Goal: Find specific page/section: Find specific page/section

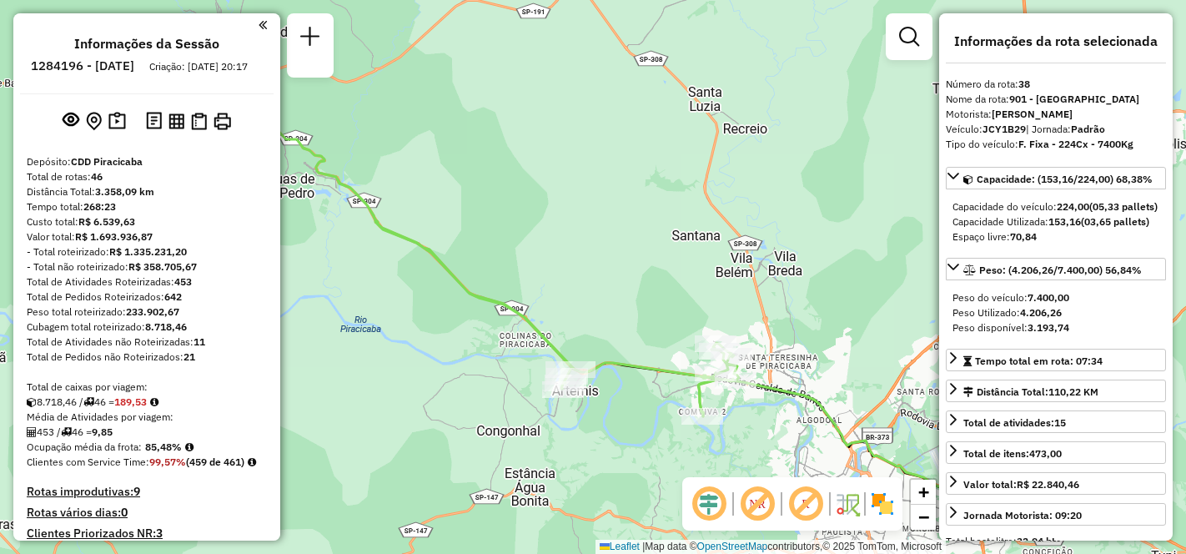
select select "**********"
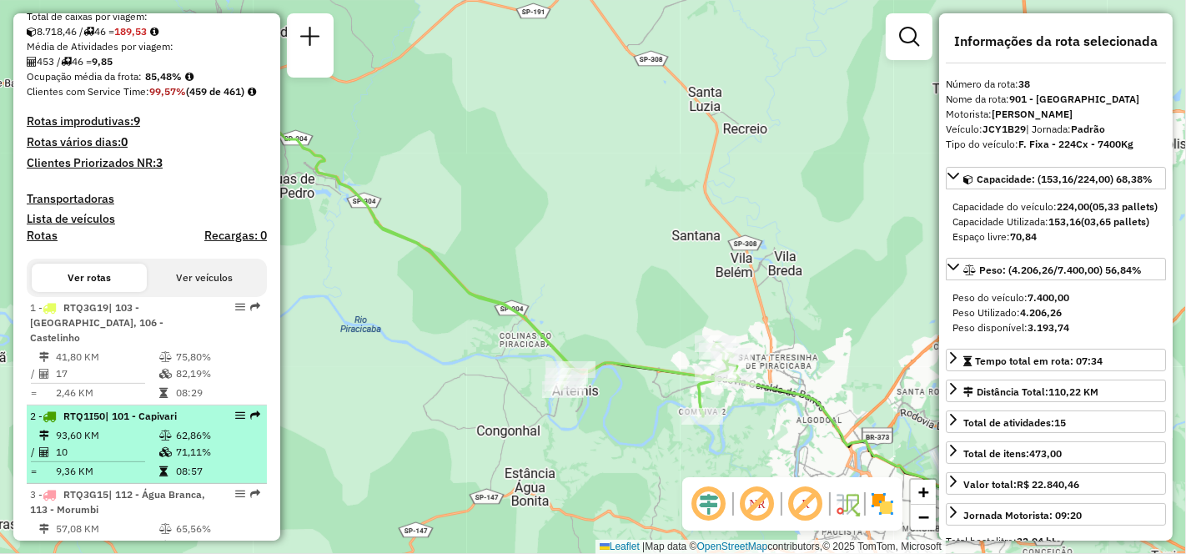
scroll to position [555, 0]
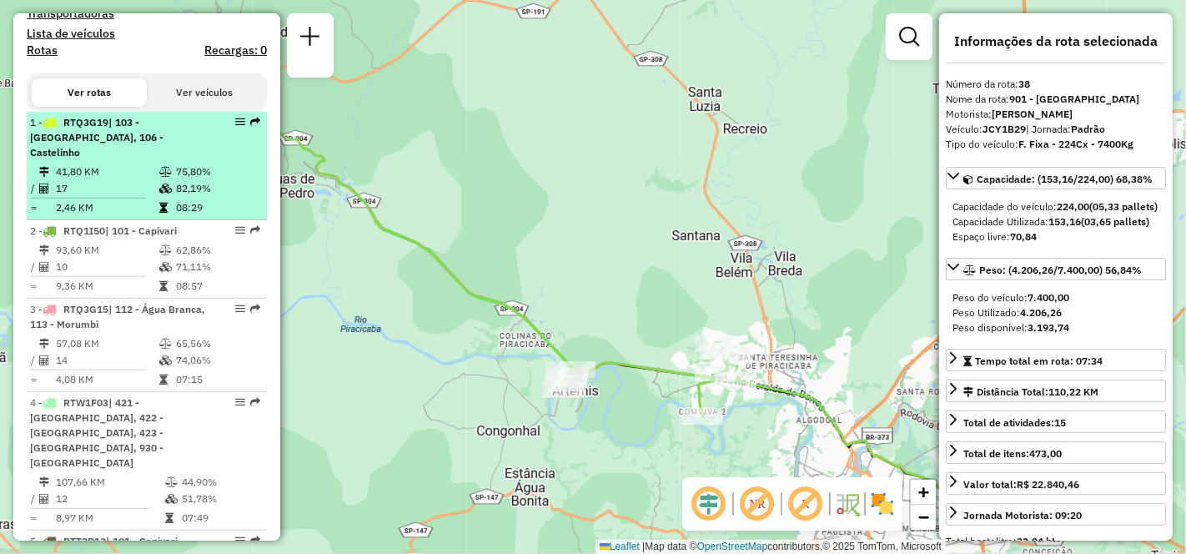
click at [125, 195] on td "17" at bounding box center [106, 188] width 103 height 17
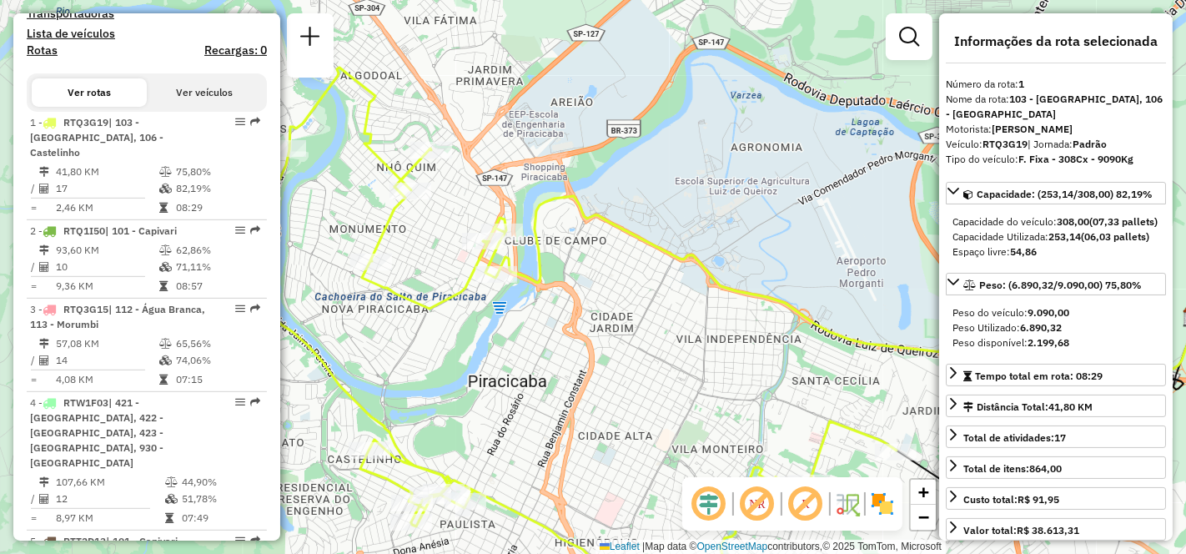
drag, startPoint x: 485, startPoint y: 374, endPoint x: 599, endPoint y: 442, distance: 132.7
click at [598, 447] on div "Janela de atendimento Grade de atendimento Capacidade Transportadoras Veículos …" at bounding box center [593, 277] width 1186 height 554
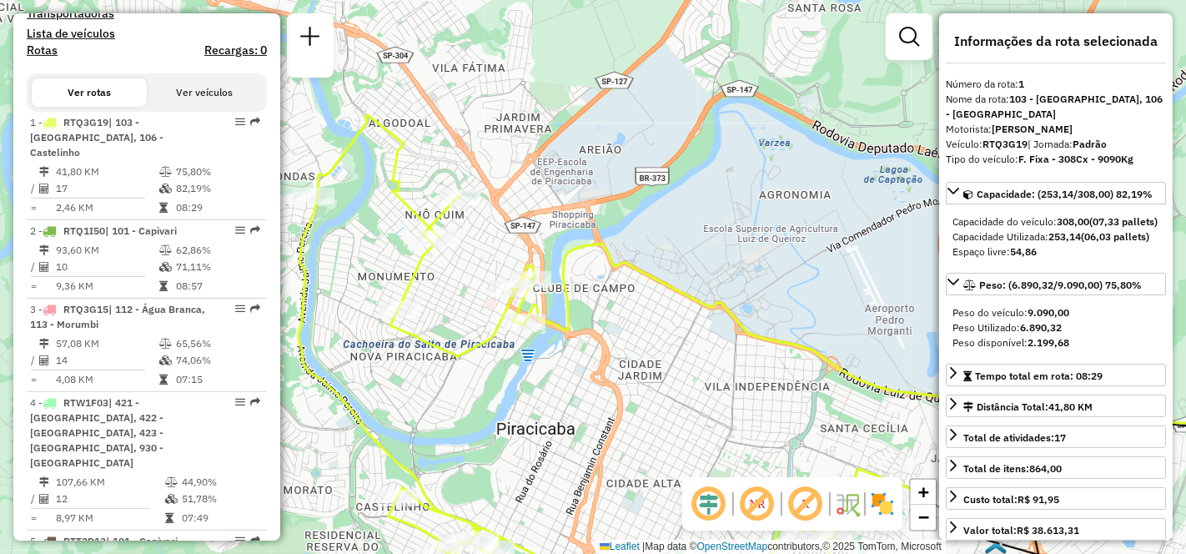
drag, startPoint x: 405, startPoint y: 260, endPoint x: 448, endPoint y: 315, distance: 70.1
click at [448, 315] on div "Janela de atendimento Grade de atendimento Capacidade Transportadoras Veículos …" at bounding box center [593, 277] width 1186 height 554
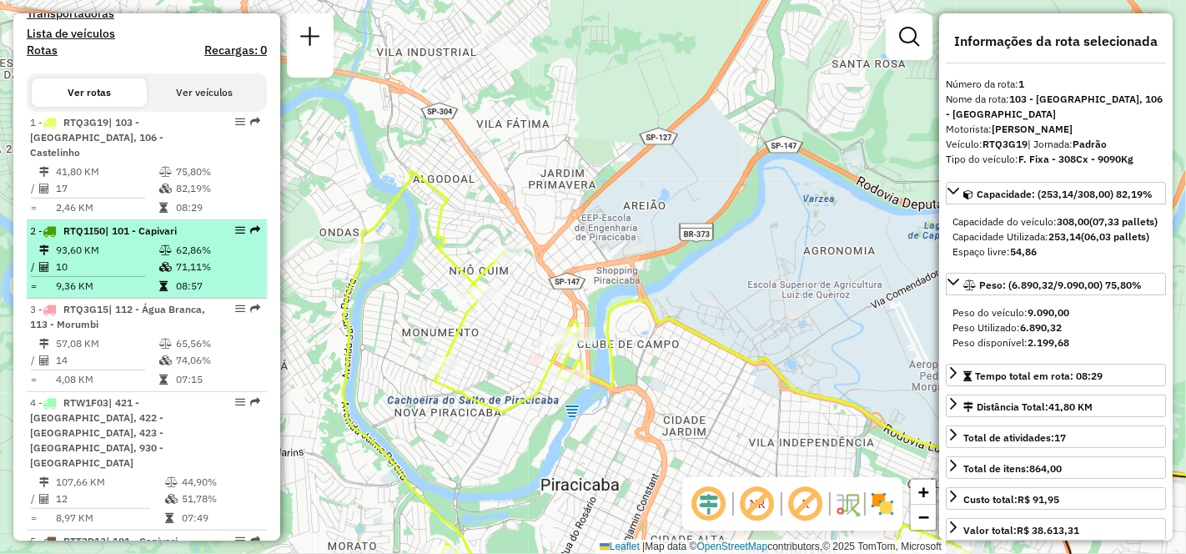
click at [104, 272] on td "10" at bounding box center [106, 267] width 103 height 17
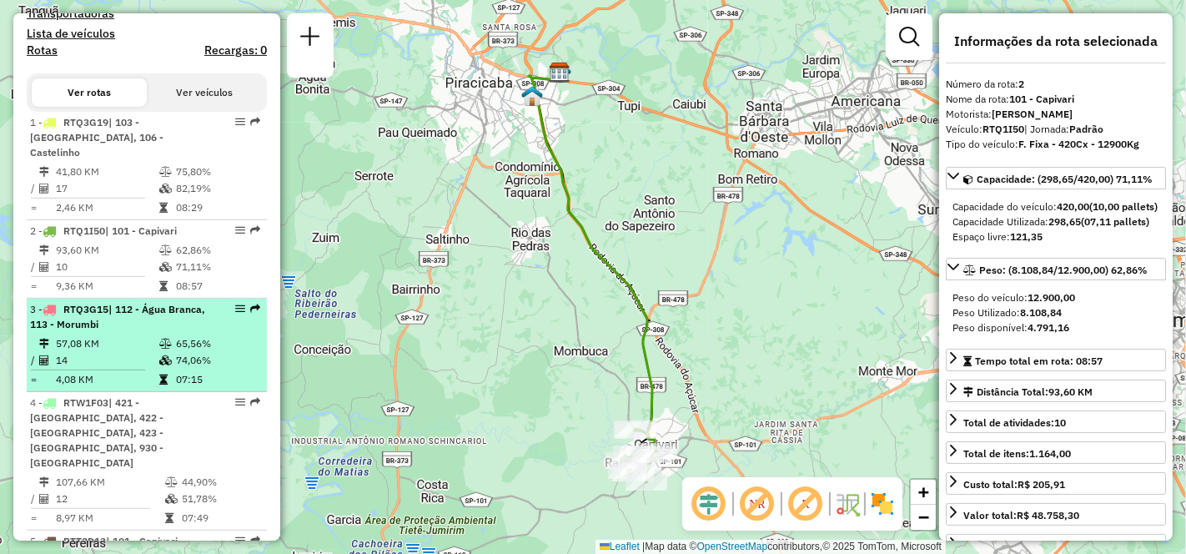
click at [90, 352] on td "57,08 KM" at bounding box center [106, 343] width 103 height 17
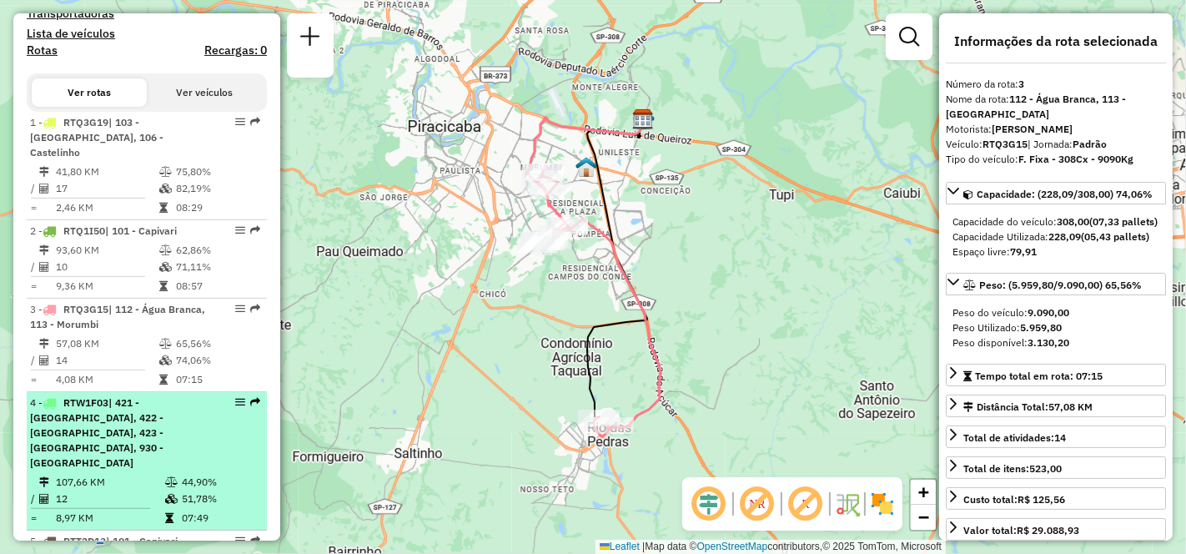
click at [107, 452] on div "4 - RTW1F03 | 421 - [GEOGRAPHIC_DATA], 422 - [GEOGRAPHIC_DATA], 423 - [STREET_A…" at bounding box center [118, 432] width 177 height 75
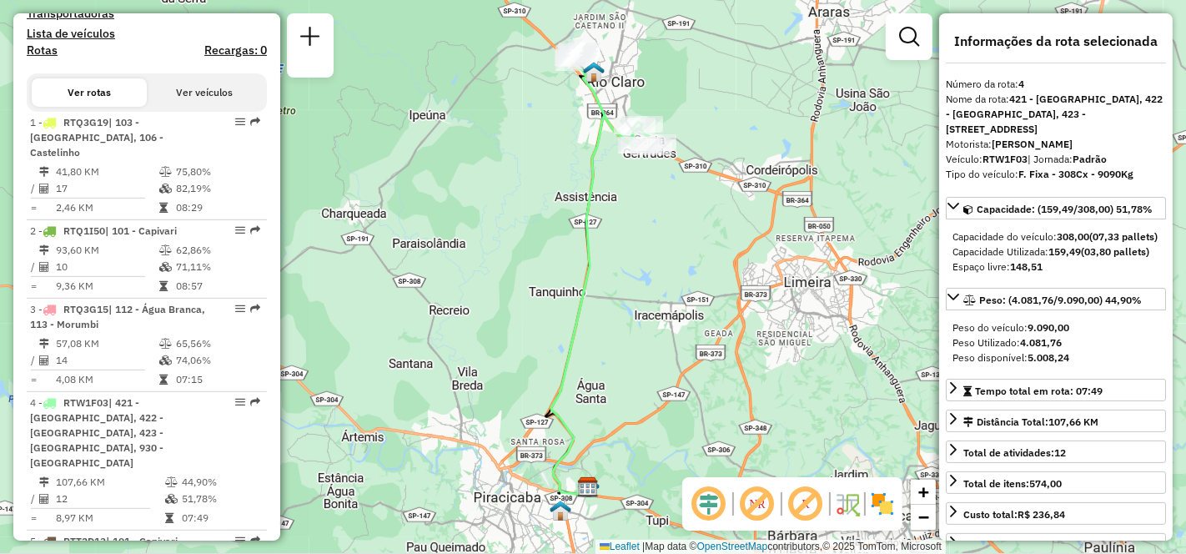
drag, startPoint x: 491, startPoint y: 349, endPoint x: 535, endPoint y: 307, distance: 60.8
click at [535, 308] on div "Janela de atendimento Grade de atendimento Capacidade Transportadoras Veículos …" at bounding box center [593, 277] width 1186 height 554
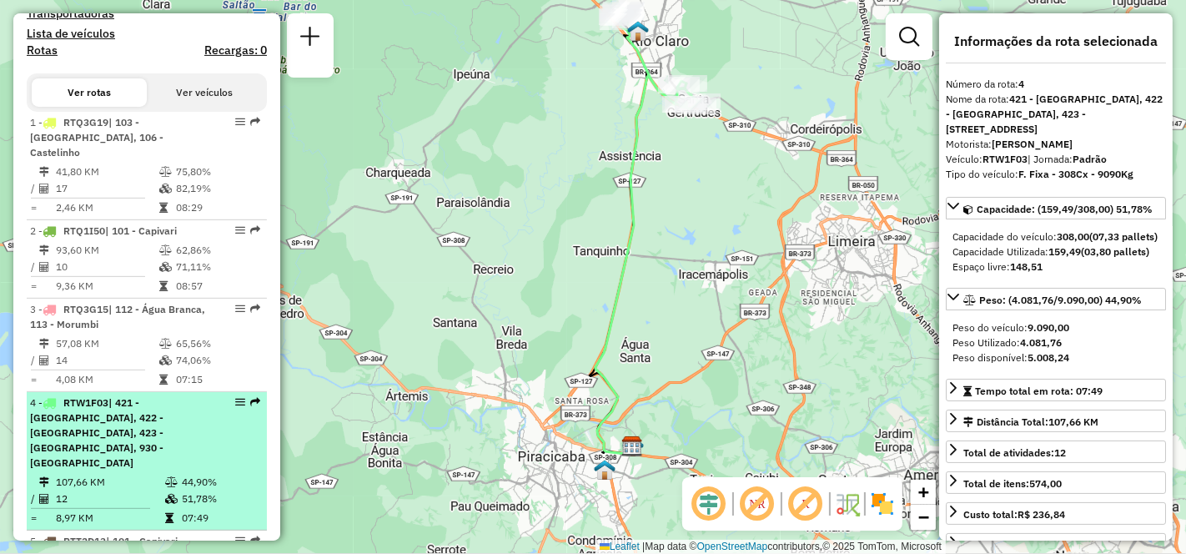
scroll to position [834, 0]
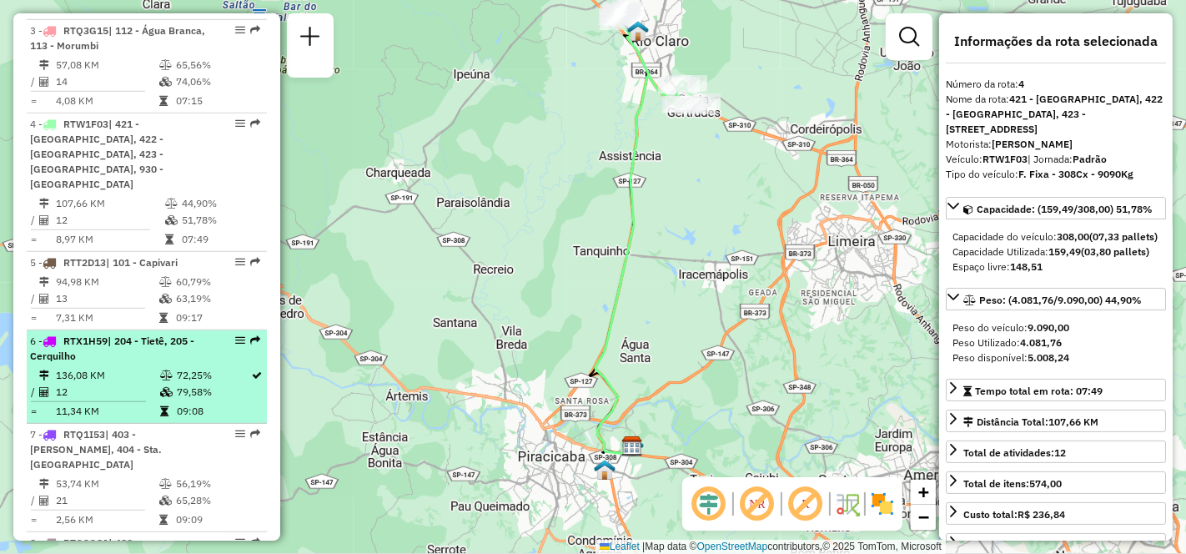
click at [123, 339] on div "6 - RTX1H59 | 204 - Tietê, 205 - Cerquilho" at bounding box center [118, 349] width 177 height 30
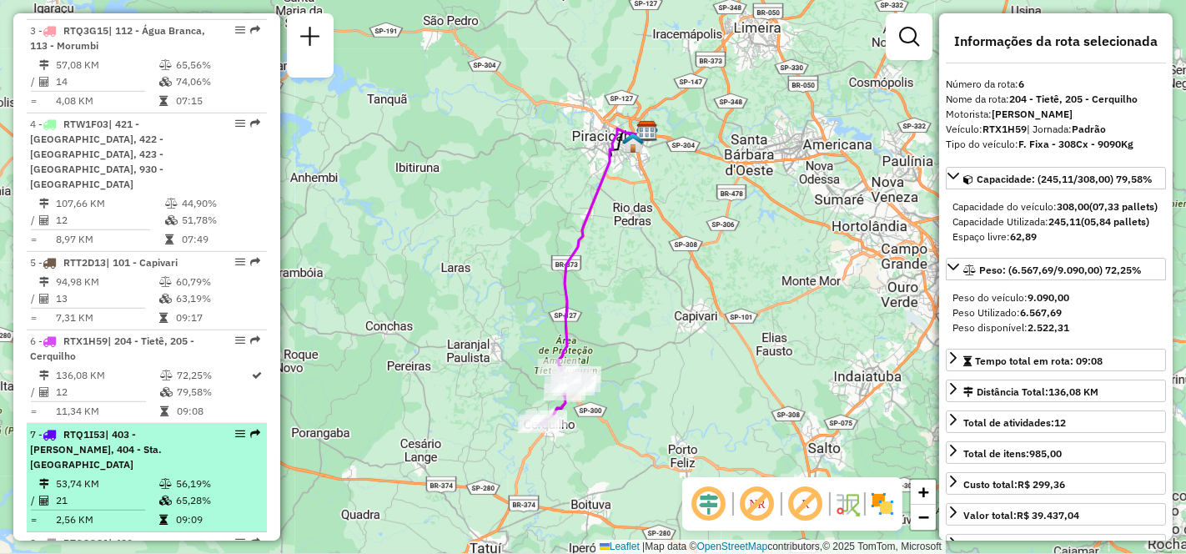
scroll to position [927, 0]
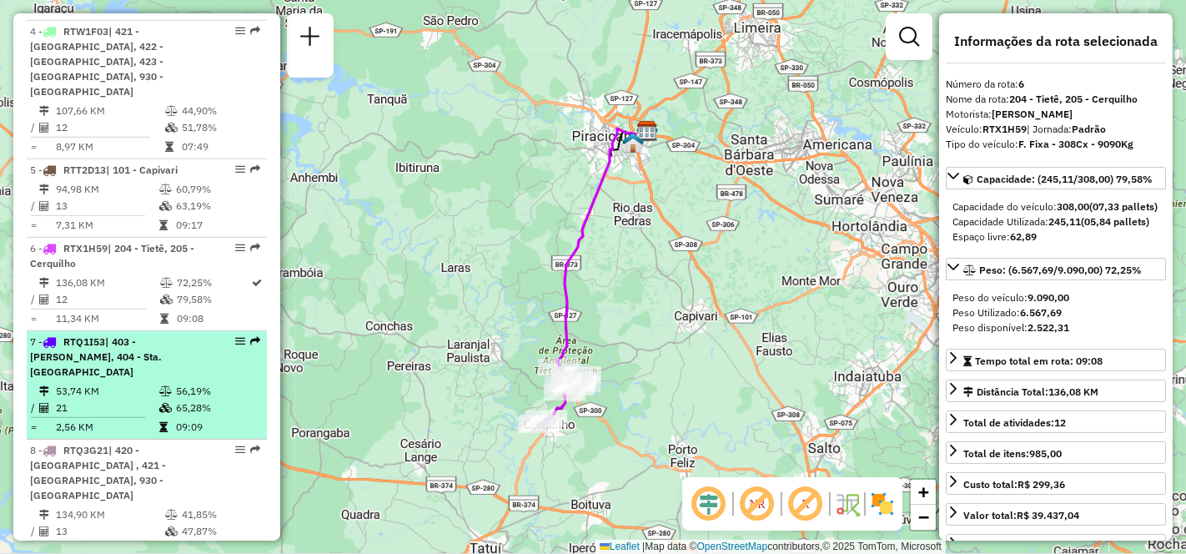
click at [99, 400] on td "21" at bounding box center [106, 408] width 103 height 17
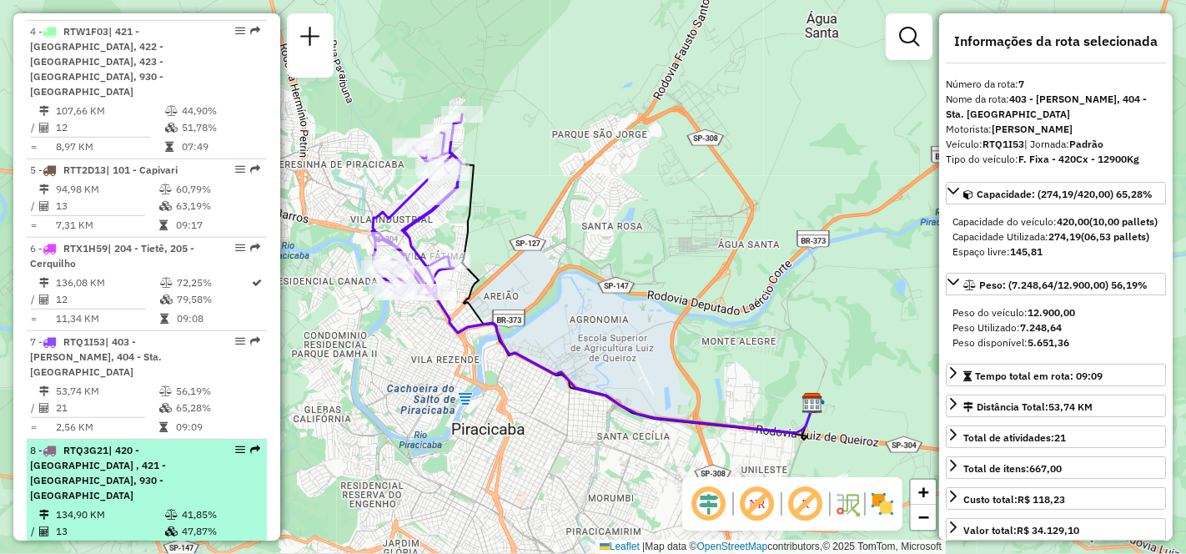
click at [125, 506] on td "134,90 KM" at bounding box center [109, 514] width 109 height 17
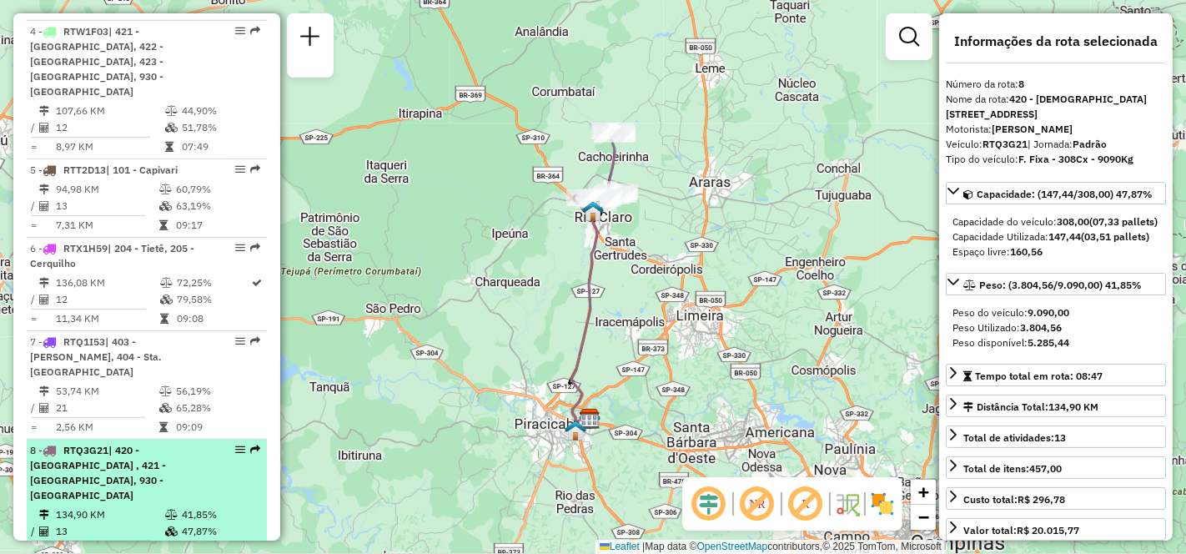
scroll to position [1112, 0]
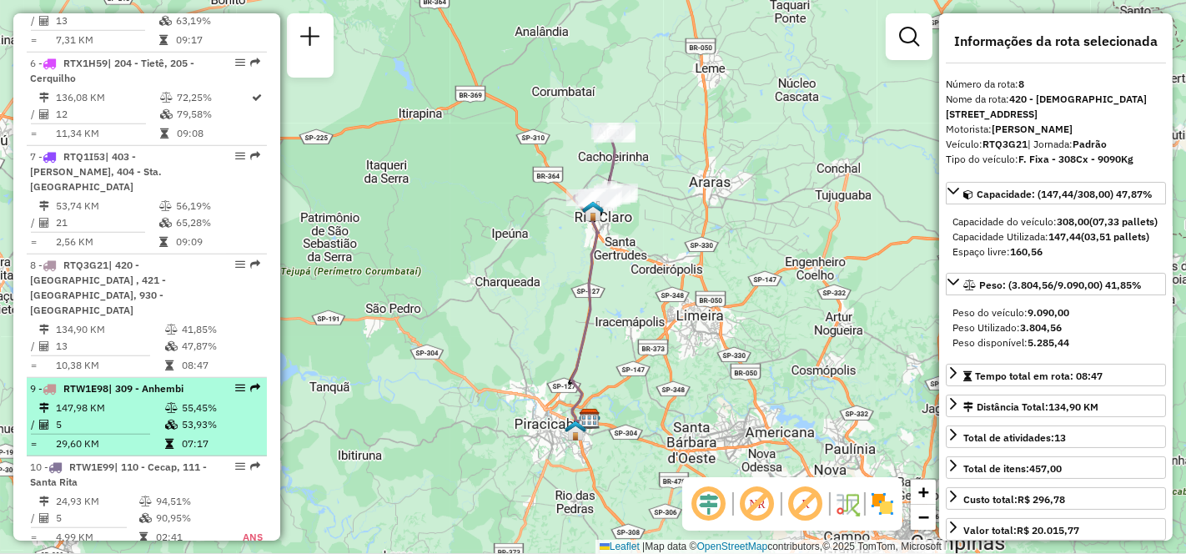
click at [97, 435] on td "29,60 KM" at bounding box center [109, 443] width 109 height 17
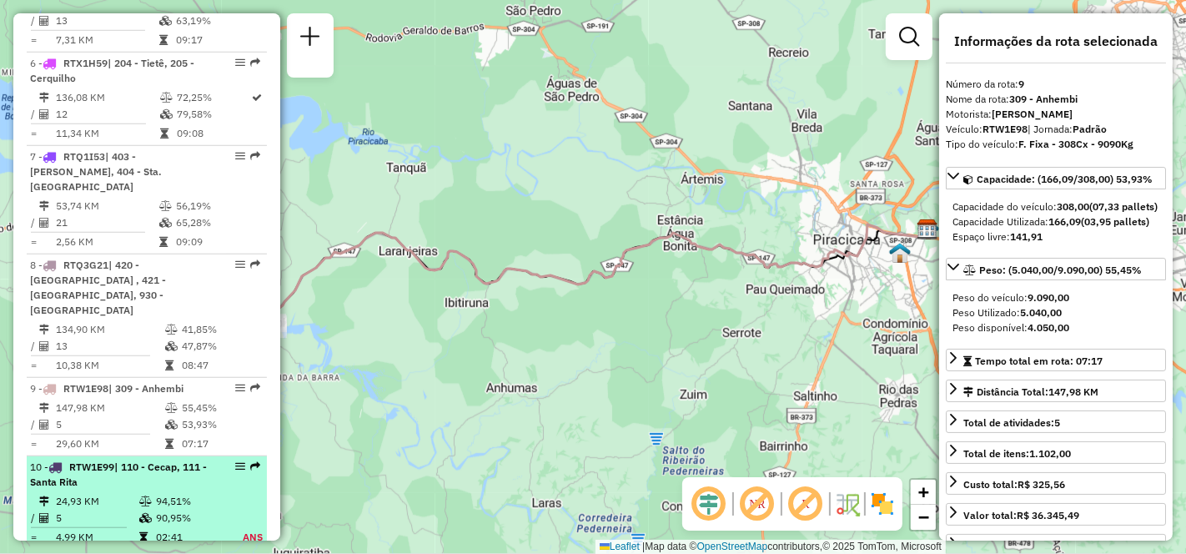
click at [102, 510] on td "5" at bounding box center [96, 518] width 83 height 17
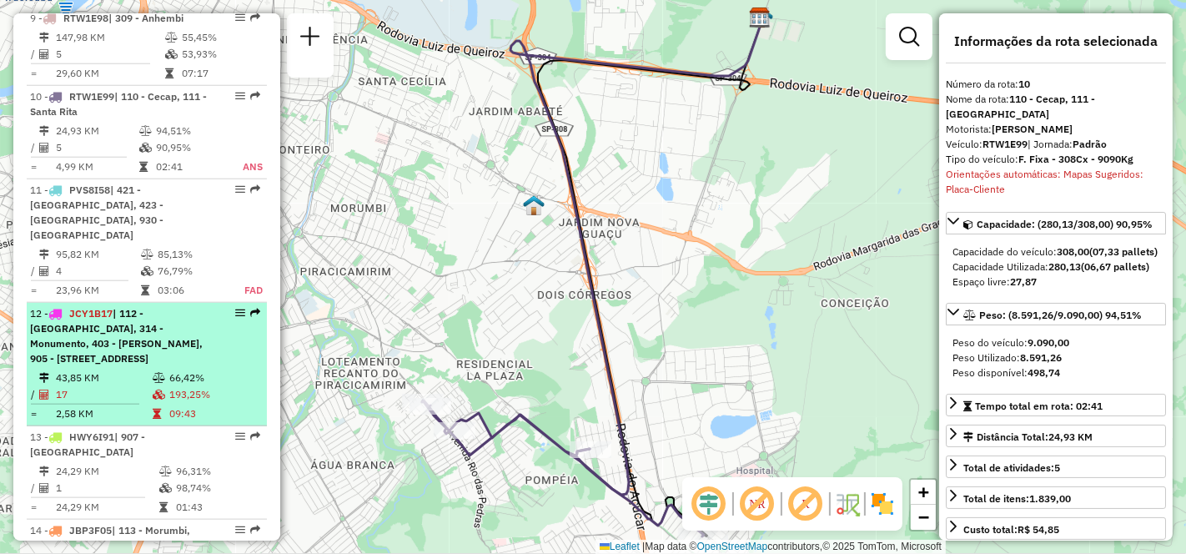
scroll to position [1668, 0]
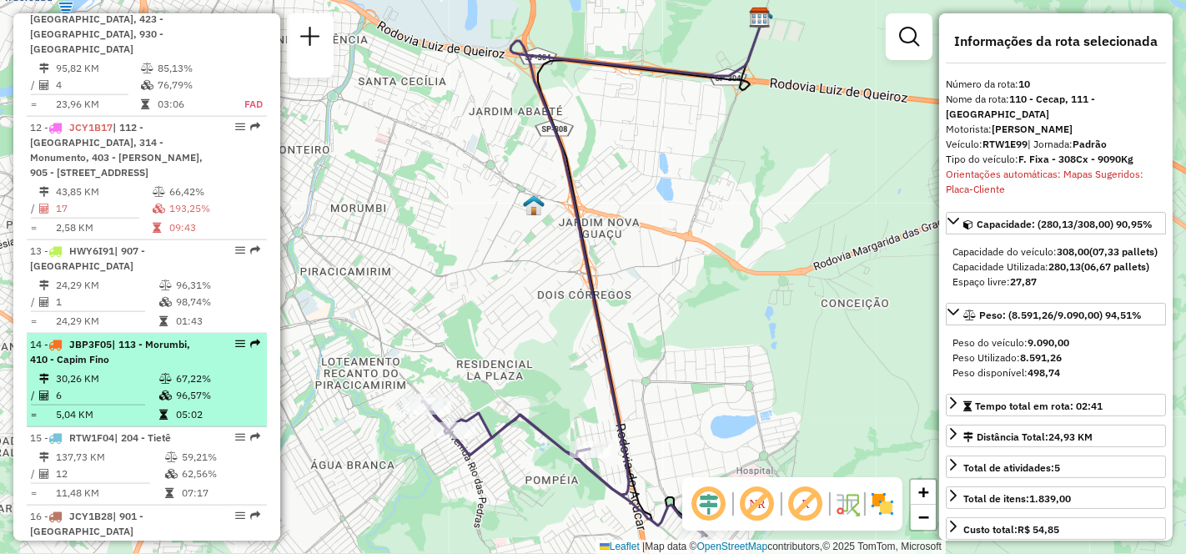
click at [113, 370] on td "30,26 KM" at bounding box center [106, 378] width 103 height 17
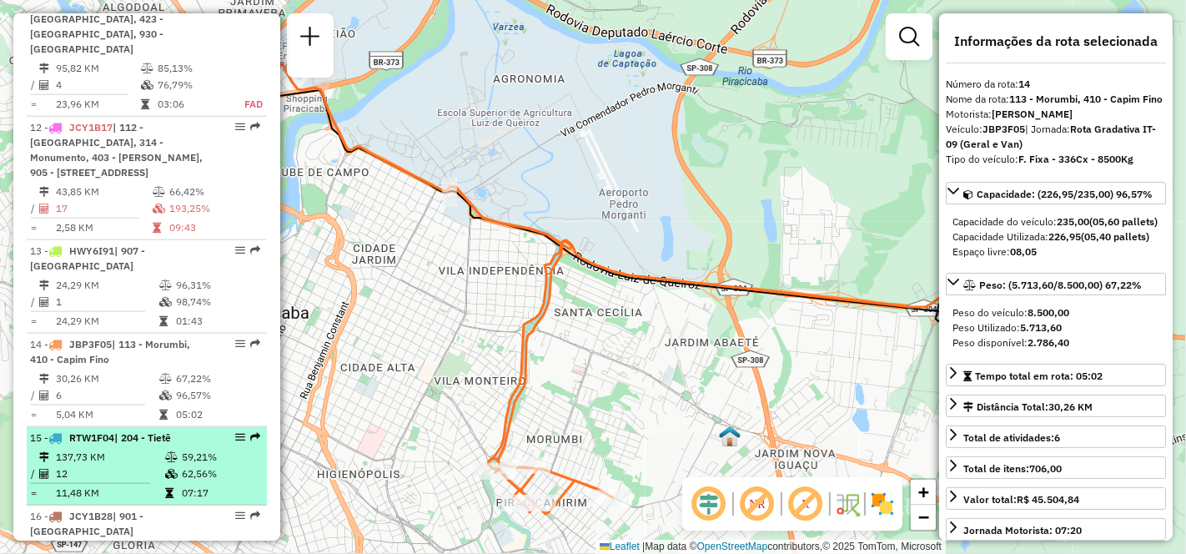
click at [118, 465] on td "12" at bounding box center [109, 473] width 109 height 17
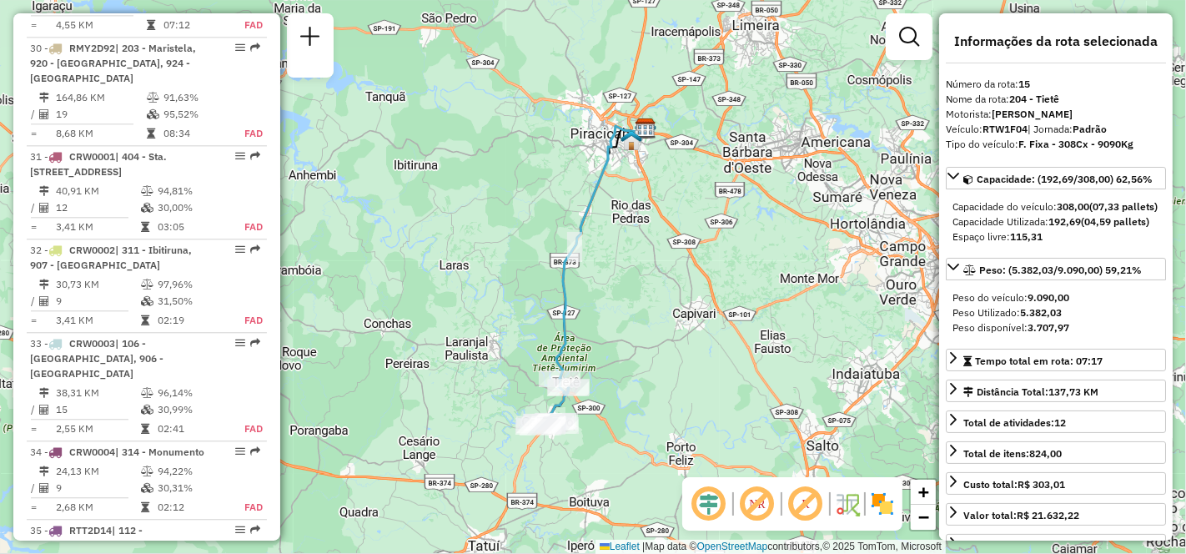
scroll to position [3521, 0]
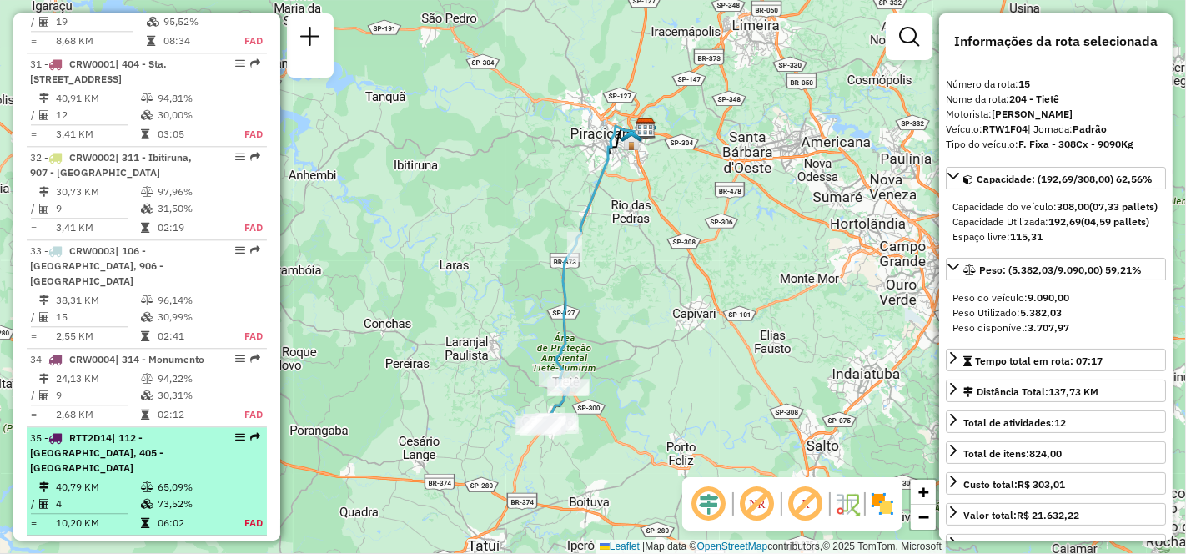
click at [87, 495] on td "4" at bounding box center [97, 503] width 85 height 17
